Goal: Task Accomplishment & Management: Manage account settings

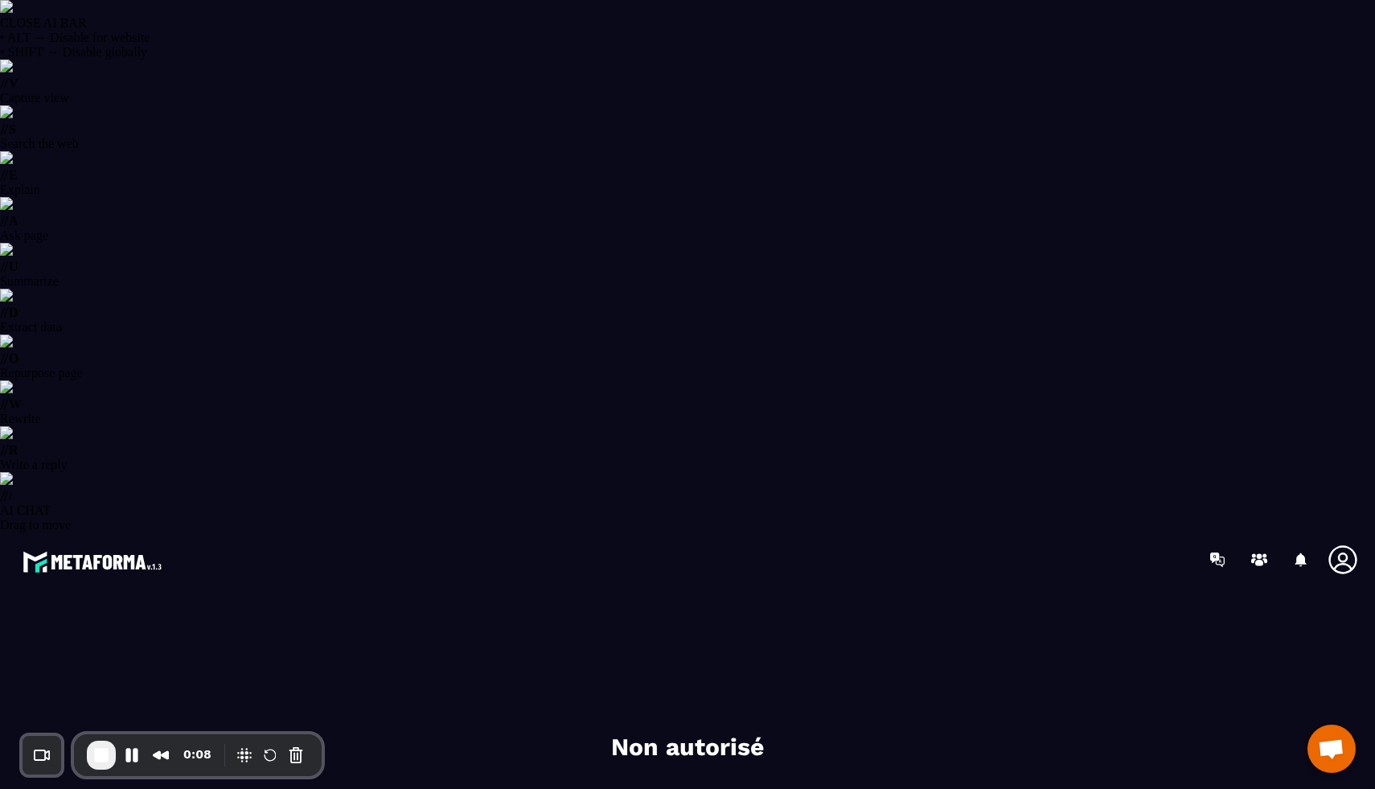
select select "******"
click at [1344, 545] on icon at bounding box center [1342, 559] width 28 height 28
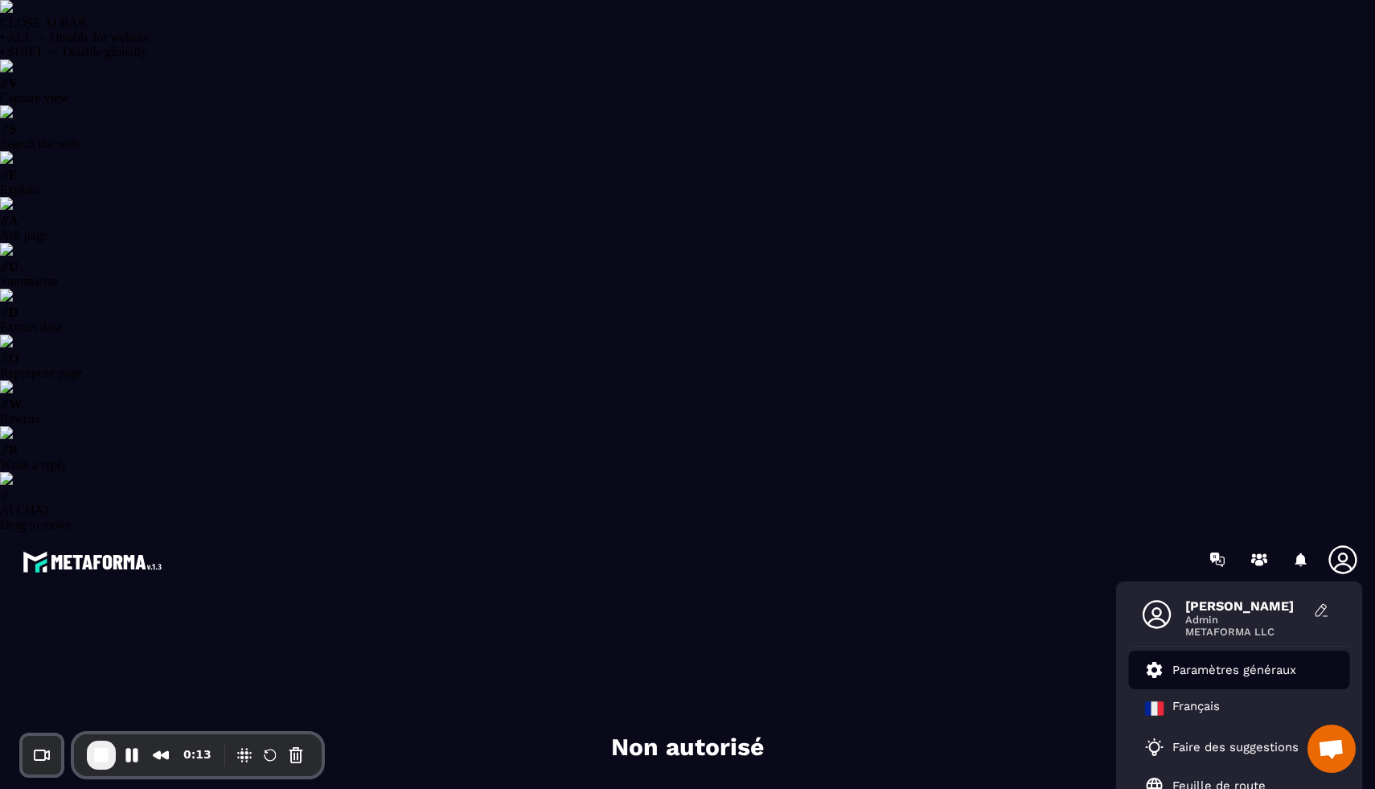
click at [1241, 662] on p "Paramètres généraux" at bounding box center [1234, 669] width 124 height 14
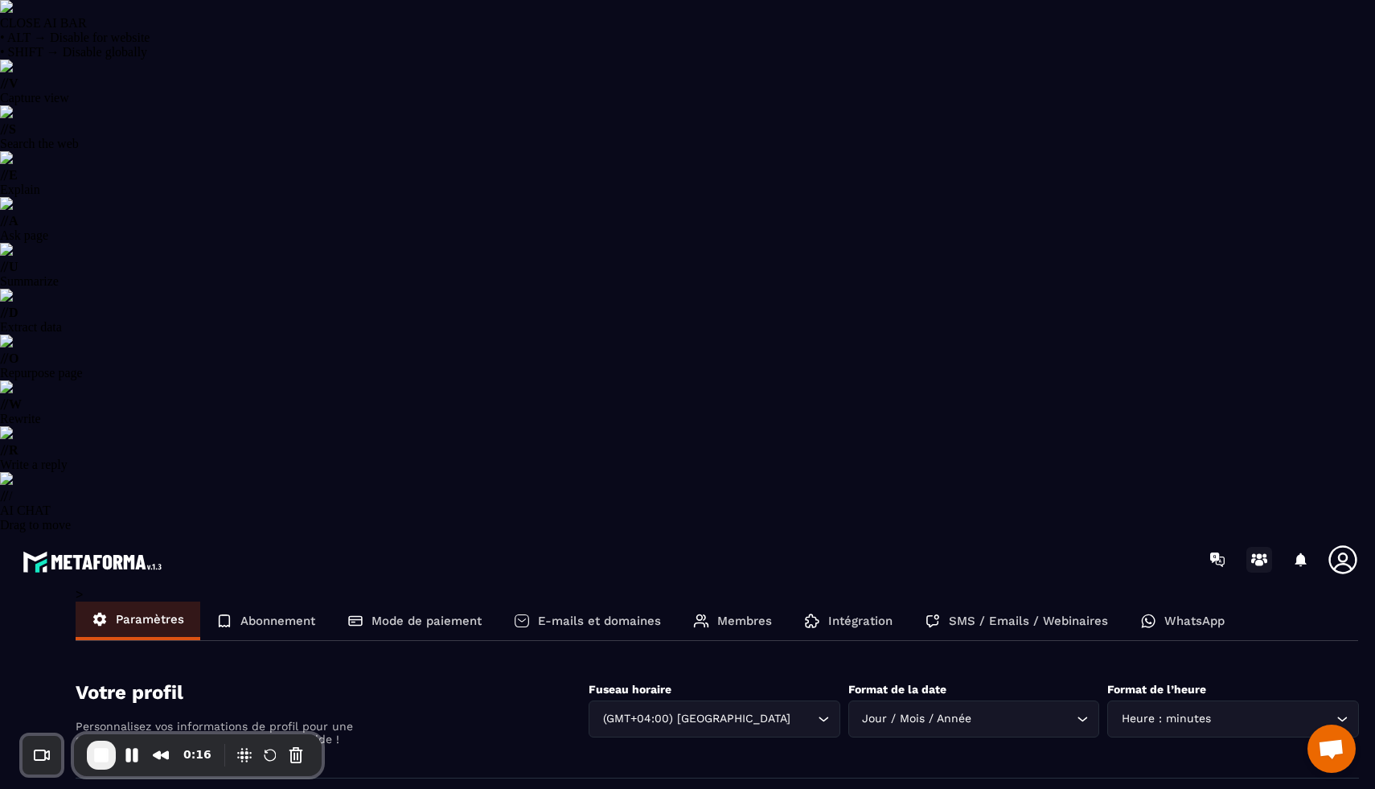
click at [1252, 553] on circle at bounding box center [1254, 555] width 4 height 4
click at [1348, 543] on icon at bounding box center [1342, 559] width 32 height 32
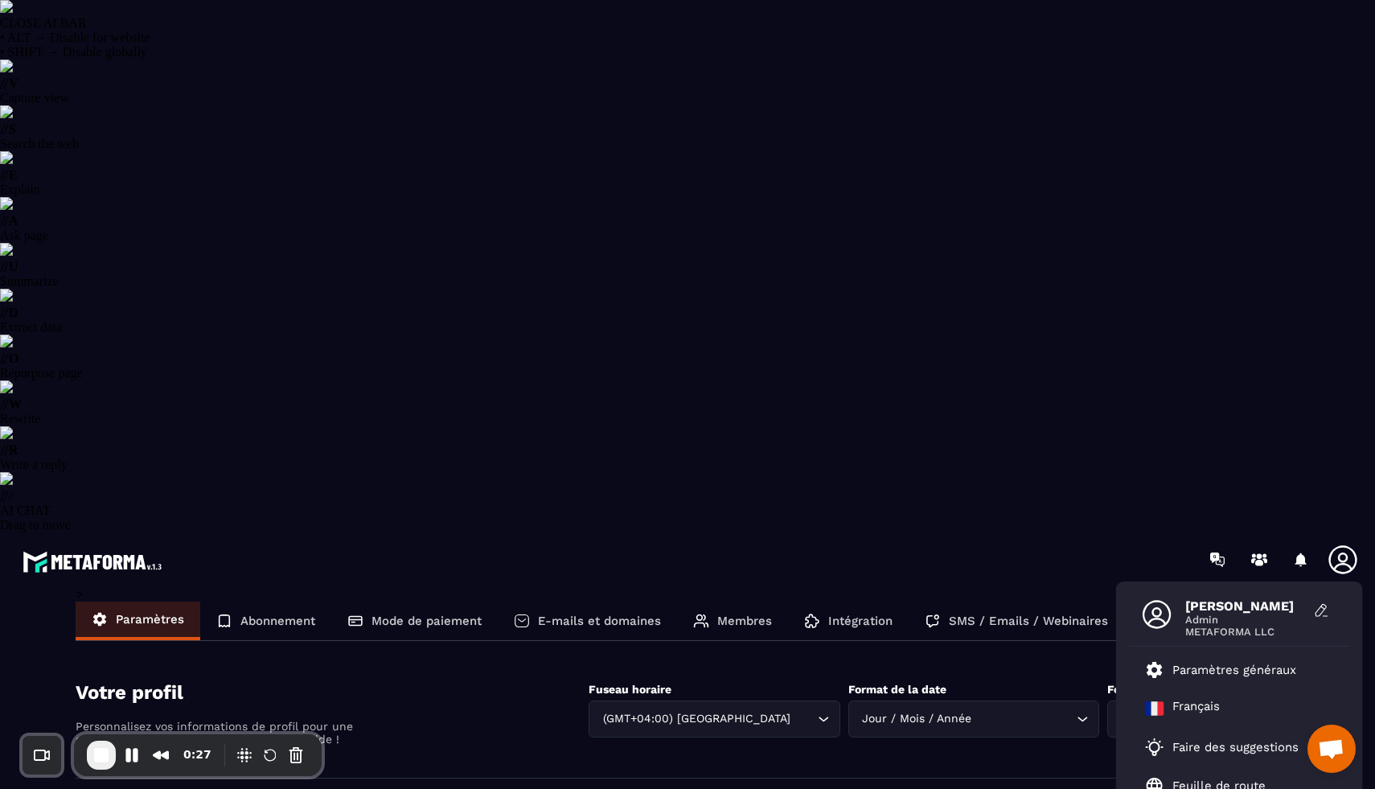
click at [1219, 598] on span "[PERSON_NAME]" at bounding box center [1245, 605] width 121 height 15
